Goal: Information Seeking & Learning: Learn about a topic

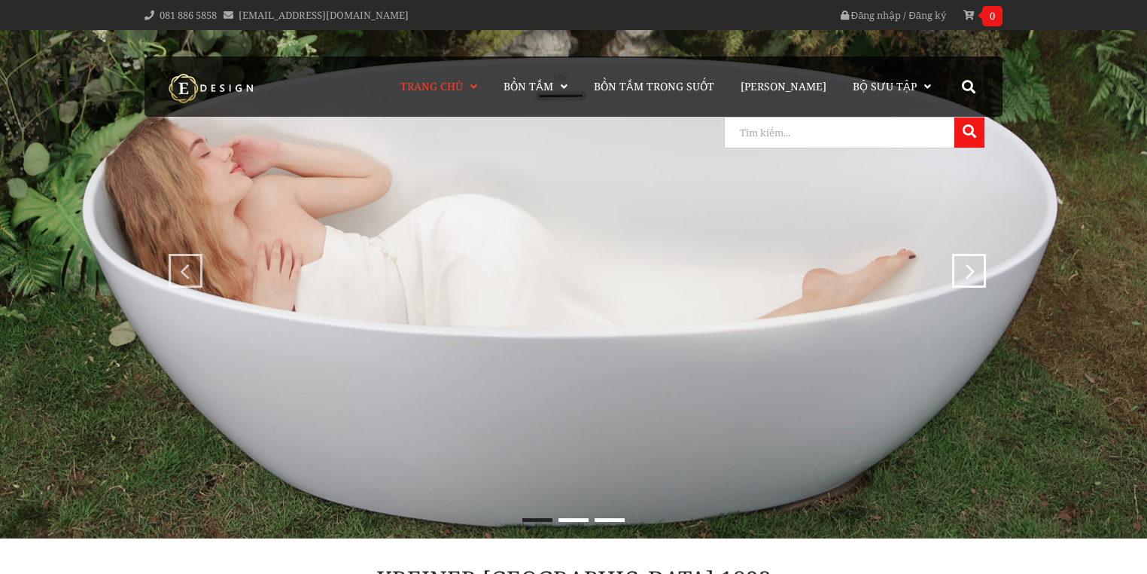
click at [926, 123] on input "search" at bounding box center [838, 132] width 226 height 30
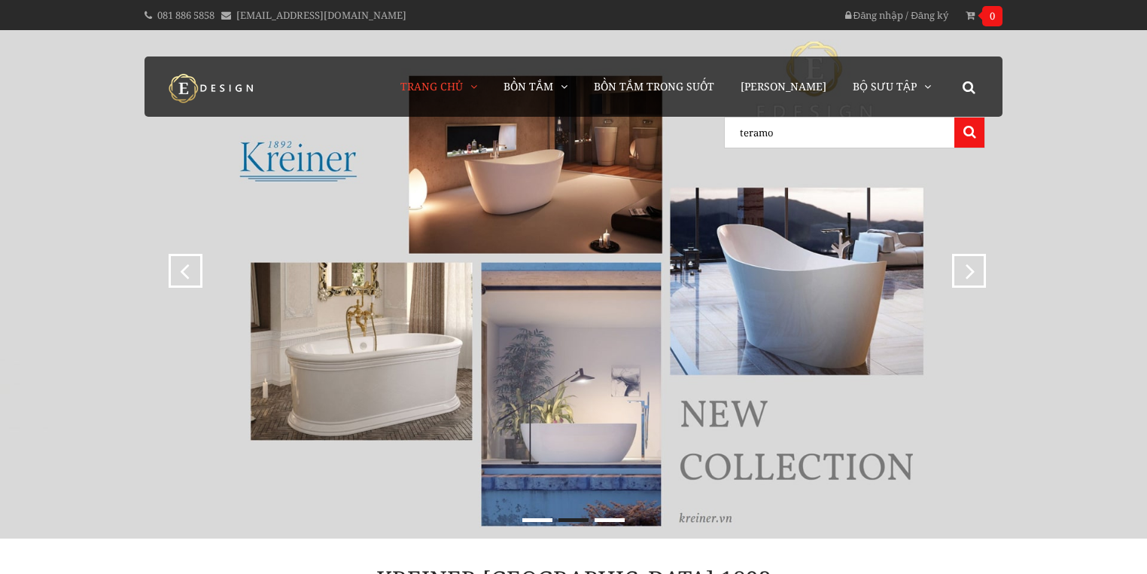
type input "teramo"
click at [955, 117] on button at bounding box center [970, 132] width 30 height 30
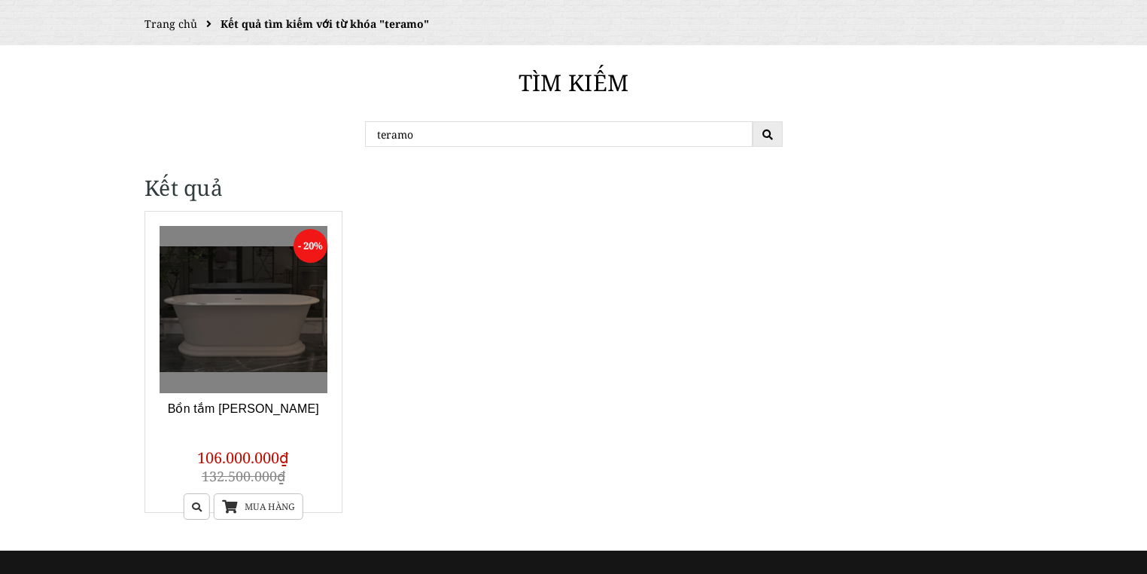
click at [316, 302] on link at bounding box center [244, 310] width 168 height 168
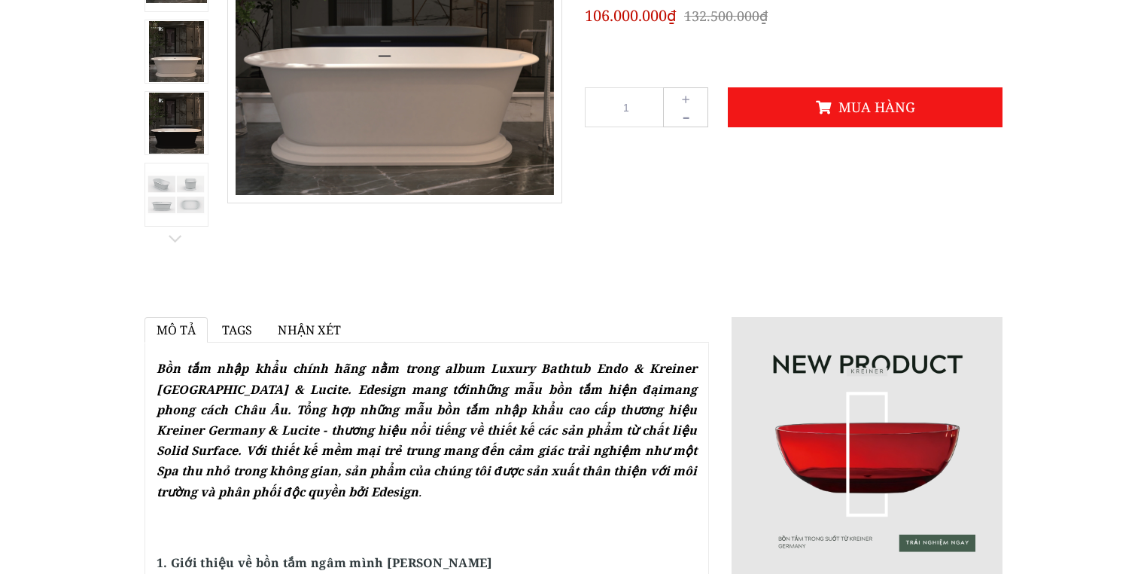
scroll to position [60, 0]
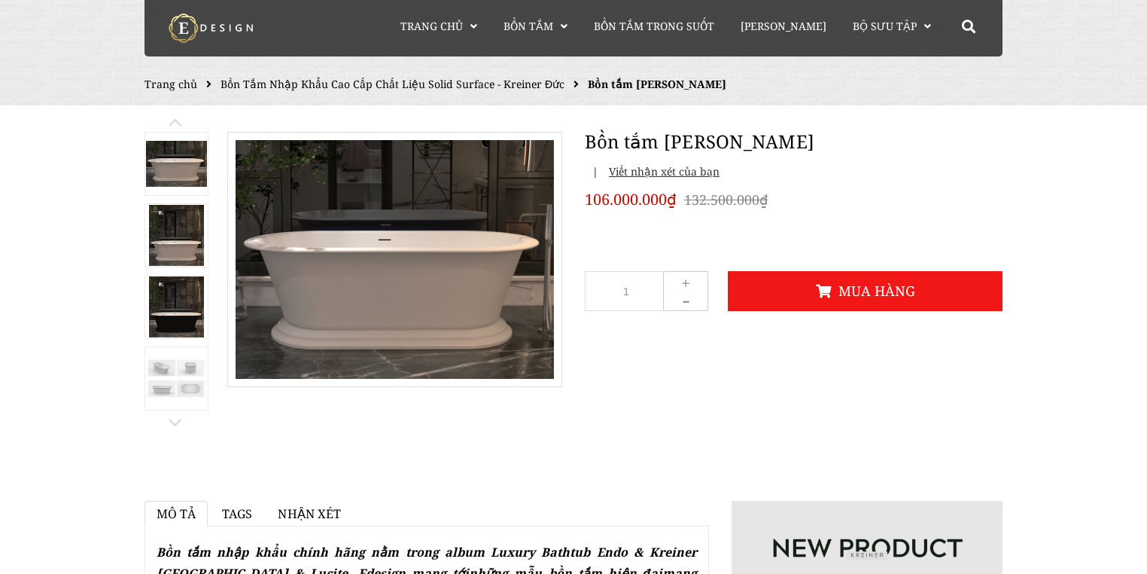
click at [187, 307] on img at bounding box center [176, 306] width 54 height 61
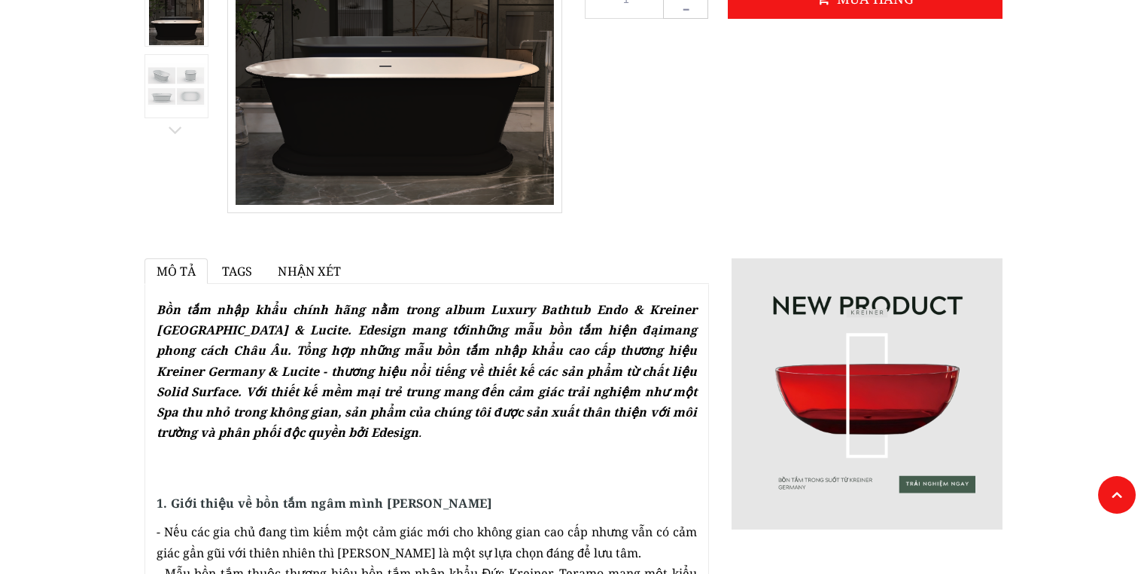
scroll to position [120, 0]
